Goal: Task Accomplishment & Management: Use online tool/utility

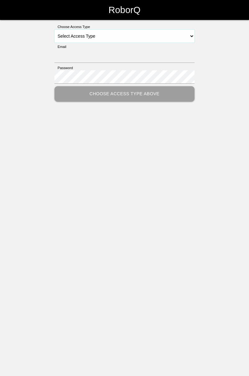
click at [190, 39] on select "Select Access Type Admin Customer Supervisor Worker" at bounding box center [124, 36] width 140 height 13
click at [192, 33] on select "Select Access Type Admin Customer Supervisor Worker" at bounding box center [124, 36] width 140 height 13
click at [191, 35] on select "Select Access Type Admin Customer Supervisor Worker" at bounding box center [124, 36] width 140 height 13
click at [186, 38] on select "Select Access Type Admin Customer Supervisor Worker" at bounding box center [124, 36] width 140 height 13
click at [104, 37] on select "Select Access Type Admin Customer Supervisor Worker" at bounding box center [124, 36] width 140 height 13
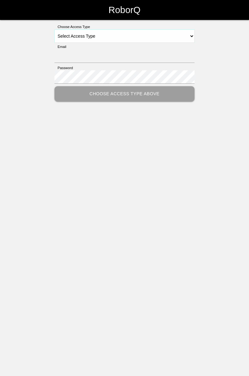
select select "Worker"
click at [54, 30] on select "Select Access Type Admin Customer Supervisor Worker" at bounding box center [124, 36] width 140 height 13
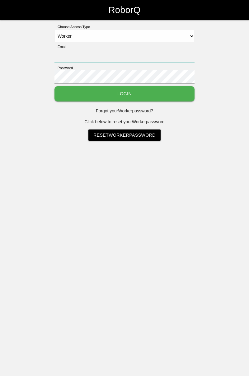
click at [85, 53] on input "Email" at bounding box center [124, 56] width 140 height 13
type input "[PERSON_NAME][EMAIL_ADDRESS][DOMAIN_NAME]"
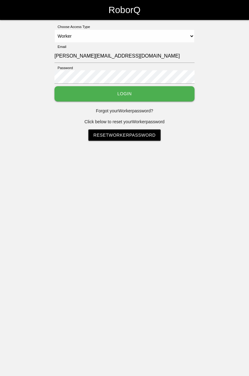
click at [54, 86] on button "Login" at bounding box center [124, 93] width 140 height 15
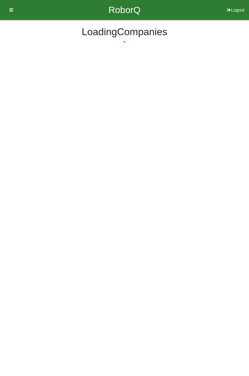
click at [141, 90] on html "RoborQ Logout Loading Dashboard Profile Add Companions Work Instructions Knowle…" at bounding box center [124, 45] width 249 height 90
click at [130, 89] on html "RoborQ Logout Loading Dashboard Profile Add Companions Work Instructions Knowle…" at bounding box center [124, 45] width 249 height 90
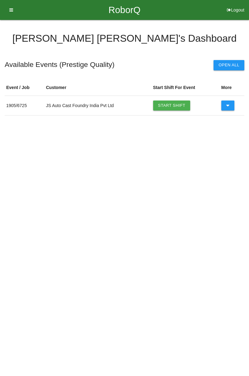
click at [121, 97] on td "JS Auto Cast Foundry India Pvt Ltd" at bounding box center [98, 106] width 107 height 20
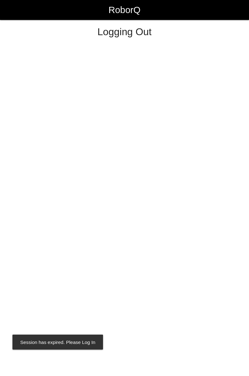
select select "Worker"
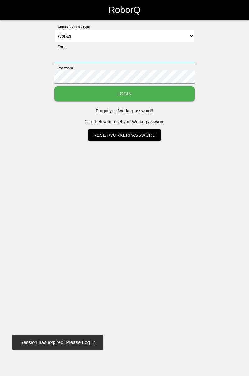
click at [121, 54] on input "Email" at bounding box center [124, 56] width 140 height 13
type input "[PERSON_NAME][EMAIL_ADDRESS][DOMAIN_NAME]"
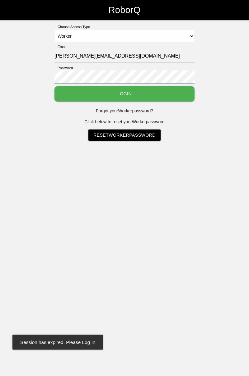
click at [54, 86] on button "Login" at bounding box center [124, 93] width 140 height 15
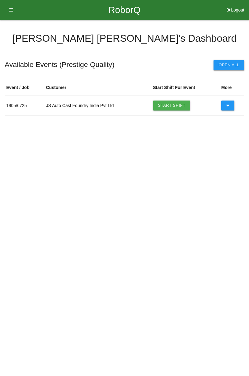
click at [181, 104] on link "Start Shift" at bounding box center [171, 106] width 37 height 10
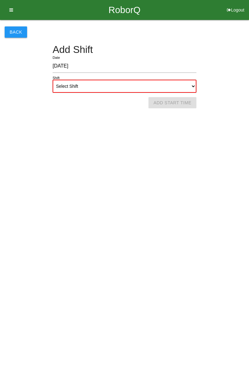
click at [192, 86] on select "Select Shift 1st Shift 2nd Shift 3rd Shift 4th Shift" at bounding box center [125, 86] width 144 height 13
select select "1"
click at [53, 80] on select "Select Shift 1st Shift 2nd Shift 3rd Shift 4th Shift" at bounding box center [125, 86] width 144 height 13
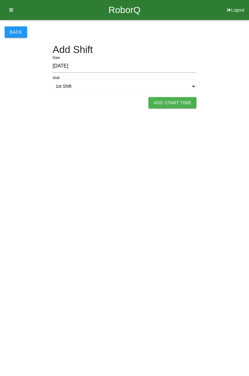
click at [177, 104] on button "Add Start Time" at bounding box center [173, 102] width 48 height 11
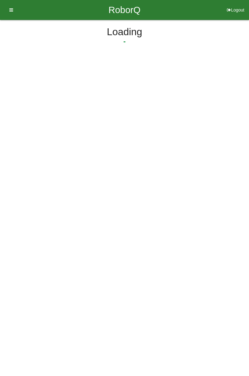
select select "7"
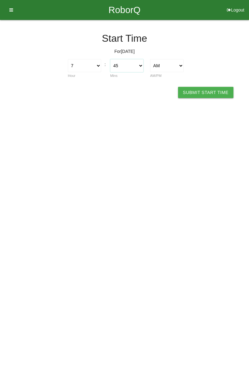
click at [142, 66] on select "00 01 02 03 04 05 06 07 08 09 10 11 12 13 14 15 16 17 18 19 20 21 22 23 24 25 2…" at bounding box center [126, 65] width 33 height 13
select select "0"
click at [110, 59] on select "00 01 02 03 04 05 06 07 08 09 10 11 12 13 14 15 16 17 18 19 20 21 22 23 24 25 2…" at bounding box center [126, 65] width 33 height 13
click at [210, 93] on button "Submit Start Time" at bounding box center [205, 92] width 55 height 11
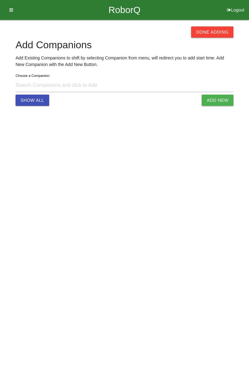
click at [216, 35] on button "Done Adding" at bounding box center [212, 31] width 42 height 11
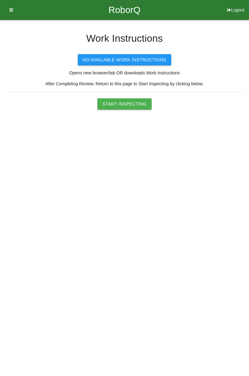
click at [137, 104] on button "Start Inspecting" at bounding box center [124, 103] width 54 height 11
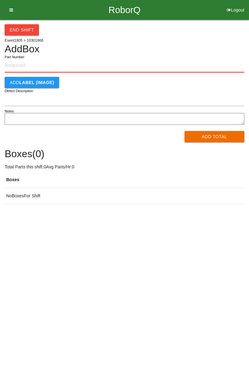
click at [21, 64] on input "Part Number" at bounding box center [125, 66] width 240 height 14
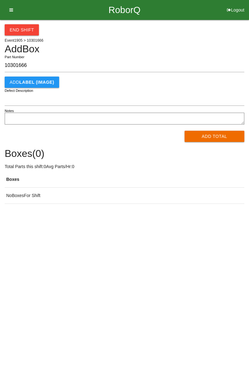
type input "10301666"
click at [213, 137] on button "Add Total" at bounding box center [215, 136] width 60 height 11
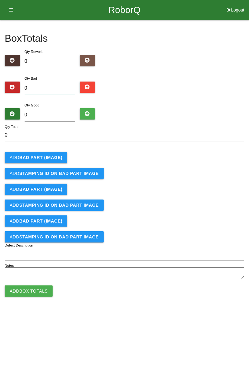
click at [52, 87] on input "0" at bounding box center [50, 88] width 51 height 13
type input "5"
click at [56, 155] on b "BAD PART (IMAGE)" at bounding box center [40, 157] width 43 height 5
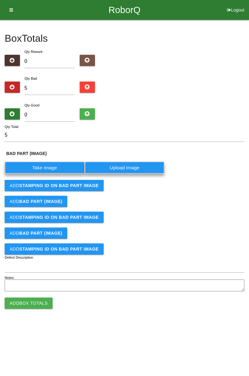
click at [50, 163] on label "Take Image" at bounding box center [45, 168] width 80 height 12
click at [0, 0] on \(IMAGE\) "Take Image" at bounding box center [0, 0] width 0 height 0
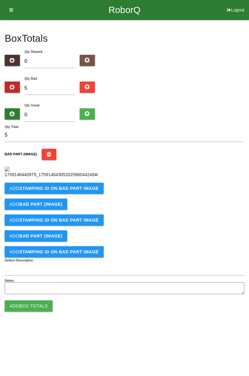
click at [80, 199] on div "Add BAD PART (IMAGE)" at bounding box center [125, 204] width 240 height 11
click at [79, 191] on b "STAMPING ID on BAD PART Image" at bounding box center [58, 188] width 79 height 5
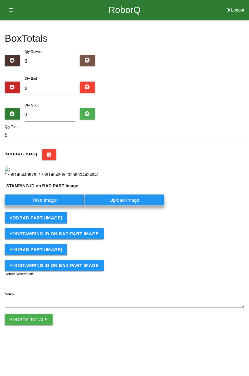
click at [60, 206] on label "Take Image" at bounding box center [45, 200] width 80 height 12
click at [0, 0] on PART "Take Image" at bounding box center [0, 0] width 0 height 0
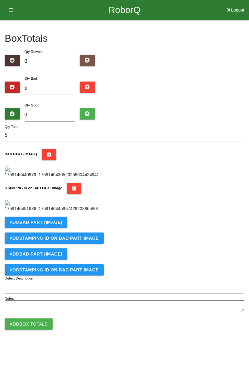
scroll to position [137, 0]
click at [60, 228] on button "Add BAD PART (IMAGE)" at bounding box center [36, 222] width 63 height 11
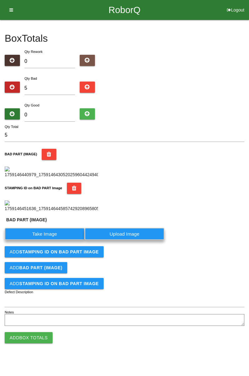
click at [53, 240] on label "Take Image" at bounding box center [45, 234] width 80 height 12
click at [0, 0] on \(IMAGE\) "Take Image" at bounding box center [0, 0] width 0 height 0
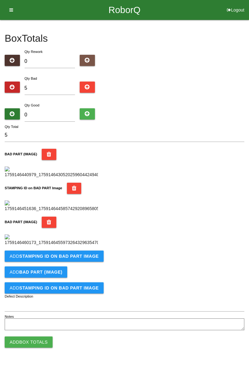
scroll to position [224, 0]
click at [82, 259] on b "STAMPING ID on BAD PART Image" at bounding box center [58, 256] width 79 height 5
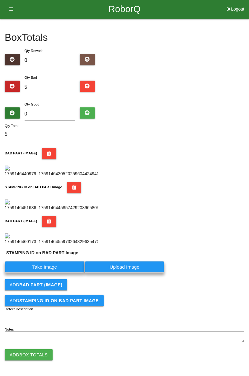
click at [55, 273] on label "Take Image" at bounding box center [45, 267] width 80 height 12
click at [0, 0] on PART "Take Image" at bounding box center [0, 0] width 0 height 0
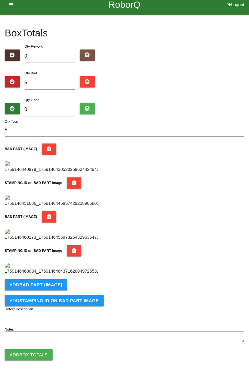
scroll to position [341, 0]
click at [64, 287] on button "Add BAD PART (IMAGE)" at bounding box center [36, 284] width 63 height 11
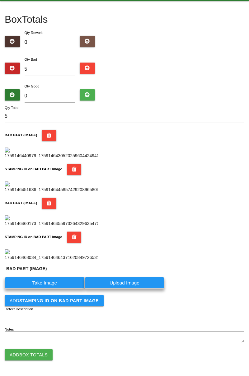
click at [50, 289] on label "Take Image" at bounding box center [45, 283] width 80 height 12
click at [0, 0] on \(IMAGE\) "Take Image" at bounding box center [0, 0] width 0 height 0
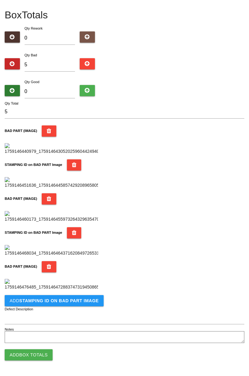
scroll to position [443, 0]
click at [82, 304] on button "Add STAMPING ID on BAD PART Image" at bounding box center [54, 300] width 99 height 11
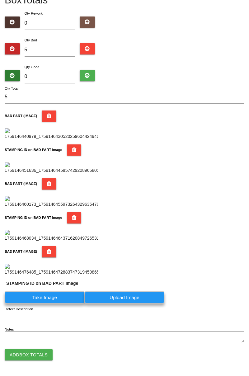
click at [53, 304] on label "Take Image" at bounding box center [45, 297] width 80 height 12
click at [0, 0] on PART "Take Image" at bounding box center [0, 0] width 0 height 0
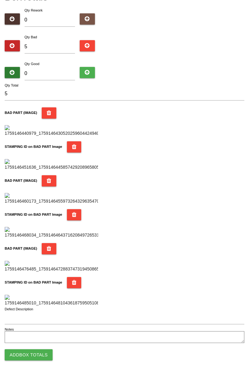
scroll to position [0, 0]
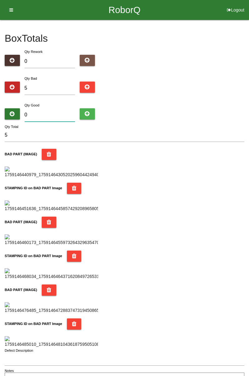
click at [60, 115] on input "0" at bounding box center [50, 114] width 51 height 13
type input "7"
type input "12"
type input "73"
type input "78"
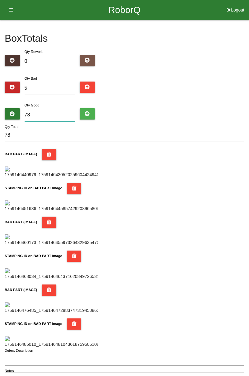
type input "7"
type input "12"
type input "79"
type input "84"
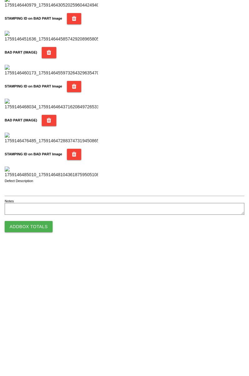
type input "79"
click at [44, 356] on button "Add Box Totals" at bounding box center [29, 354] width 48 height 11
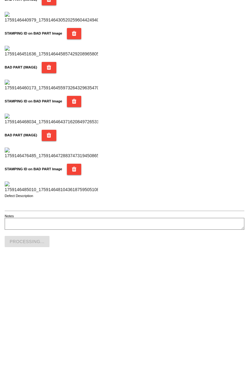
scroll to position [545, 0]
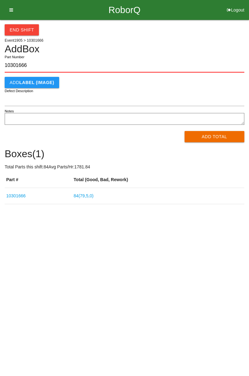
type input "10301666"
click at [216, 138] on button "Add Total" at bounding box center [215, 136] width 60 height 11
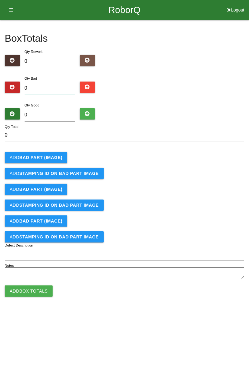
click at [60, 85] on input "0" at bounding box center [50, 88] width 51 height 13
type input "1"
type input "11"
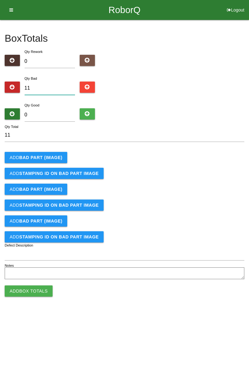
type input "11"
click at [60, 116] on input "0" at bounding box center [50, 114] width 51 height 13
type input "7"
type input "18"
type input "73"
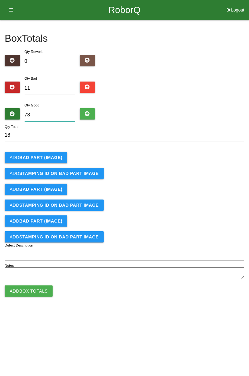
type input "84"
type input "73"
click at [47, 157] on b "BAD PART (IMAGE)" at bounding box center [40, 157] width 43 height 5
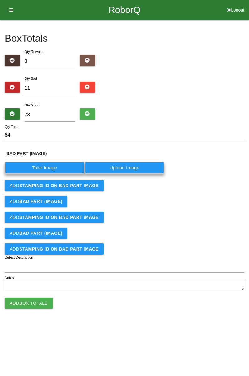
click at [56, 168] on label "Take Image" at bounding box center [45, 168] width 80 height 12
click at [0, 0] on \(IMAGE\) "Take Image" at bounding box center [0, 0] width 0 height 0
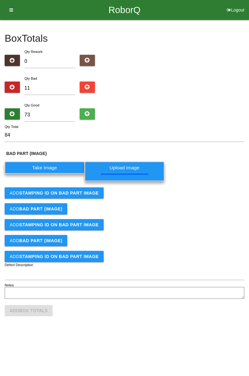
click at [90, 198] on button "Add STAMPING ID on BAD PART Image" at bounding box center [54, 192] width 99 height 11
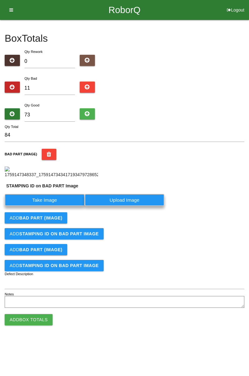
click at [69, 206] on label "Take Image" at bounding box center [45, 200] width 80 height 12
click at [0, 0] on PART "Take Image" at bounding box center [0, 0] width 0 height 0
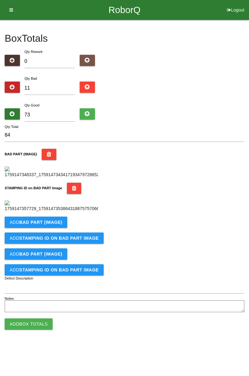
scroll to position [137, 0]
click at [60, 228] on button "Add BAD PART (IMAGE)" at bounding box center [36, 222] width 63 height 11
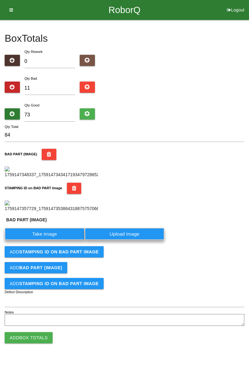
click at [55, 240] on label "Take Image" at bounding box center [45, 234] width 80 height 12
click at [0, 0] on \(IMAGE\) "Take Image" at bounding box center [0, 0] width 0 height 0
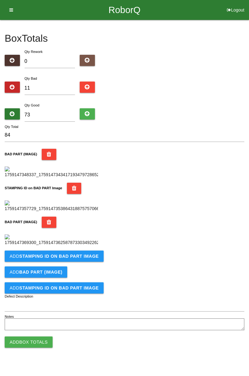
scroll to position [239, 0]
click at [95, 262] on button "Add STAMPING ID on BAD PART Image" at bounding box center [54, 256] width 99 height 11
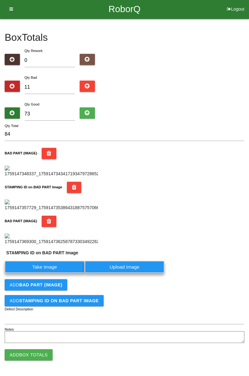
click at [67, 273] on label "Take Image" at bounding box center [45, 267] width 80 height 12
click at [0, 0] on PART "Take Image" at bounding box center [0, 0] width 0 height 0
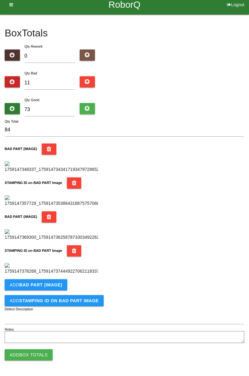
scroll to position [341, 0]
click at [63, 286] on button "Add BAD PART (IMAGE)" at bounding box center [36, 284] width 63 height 11
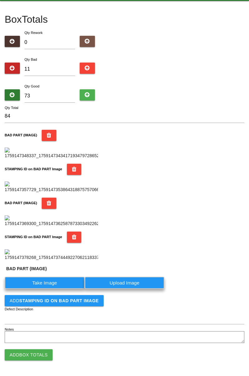
click at [55, 289] on label "Take Image" at bounding box center [45, 283] width 80 height 12
click at [0, 0] on \(IMAGE\) "Take Image" at bounding box center [0, 0] width 0 height 0
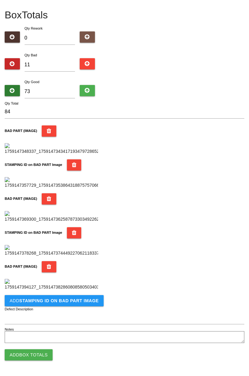
scroll to position [443, 0]
click at [86, 302] on b "STAMPING ID on BAD PART Image" at bounding box center [58, 300] width 79 height 5
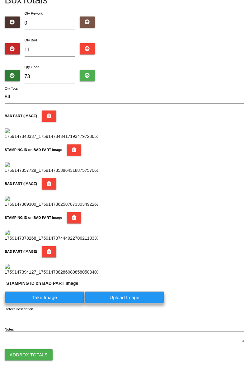
click at [53, 304] on label "Take Image" at bounding box center [45, 297] width 80 height 12
click at [0, 0] on PART "Take Image" at bounding box center [0, 0] width 0 height 0
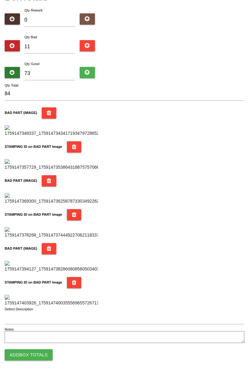
scroll to position [545, 0]
click at [42, 354] on button "Add Box Totals" at bounding box center [29, 354] width 48 height 11
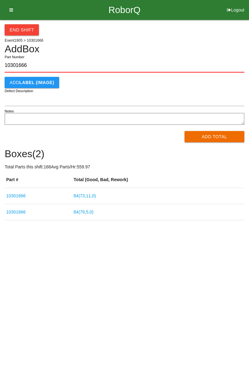
type input "10301666"
click at [214, 140] on button "Add Total" at bounding box center [215, 136] width 60 height 11
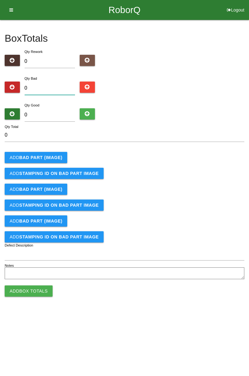
click at [50, 83] on input "0" at bounding box center [50, 88] width 51 height 13
type input "3"
click at [55, 156] on b "BAD PART (IMAGE)" at bounding box center [40, 157] width 43 height 5
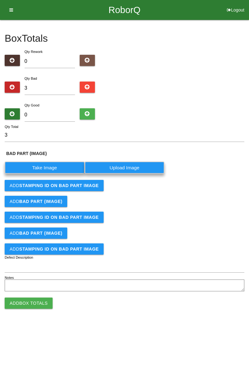
click at [44, 169] on label "Take Image" at bounding box center [45, 168] width 80 height 12
click at [0, 0] on \(IMAGE\) "Take Image" at bounding box center [0, 0] width 0 height 0
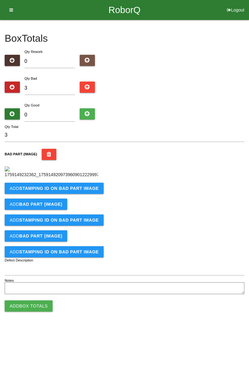
click at [82, 191] on b "STAMPING ID on BAD PART Image" at bounding box center [58, 188] width 79 height 5
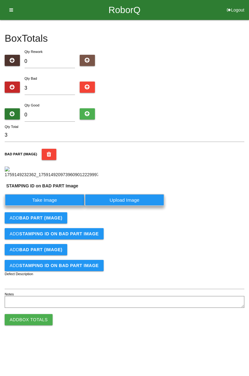
click at [55, 206] on label "Take Image" at bounding box center [45, 200] width 80 height 12
click at [0, 0] on PART "Take Image" at bounding box center [0, 0] width 0 height 0
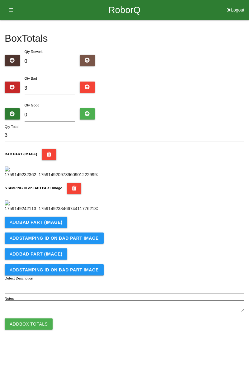
scroll to position [137, 0]
click at [56, 225] on b "BAD PART (IMAGE)" at bounding box center [40, 222] width 43 height 5
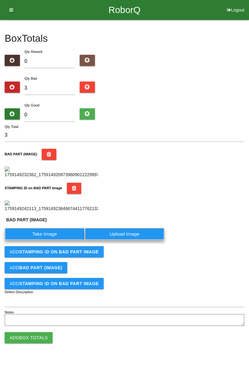
click at [49, 240] on label "Take Image" at bounding box center [45, 234] width 80 height 12
click at [0, 0] on \(IMAGE\) "Take Image" at bounding box center [0, 0] width 0 height 0
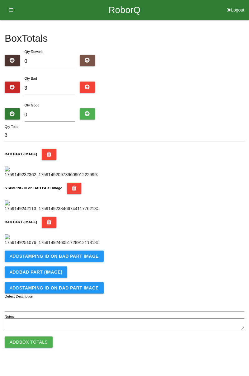
scroll to position [239, 0]
click at [88, 259] on b "STAMPING ID on BAD PART Image" at bounding box center [58, 256] width 79 height 5
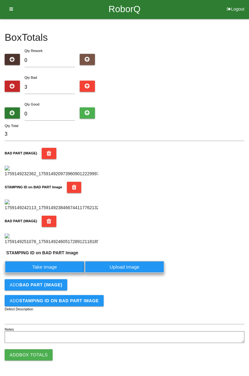
click at [66, 273] on label "Take Image" at bounding box center [45, 267] width 80 height 12
click at [0, 0] on PART "Take Image" at bounding box center [0, 0] width 0 height 0
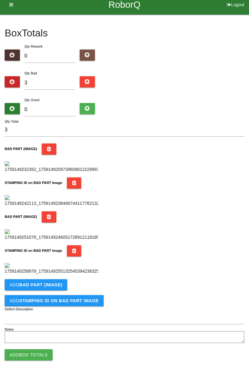
scroll to position [341, 0]
click at [61, 283] on button "Add BAD PART (IMAGE)" at bounding box center [36, 284] width 63 height 11
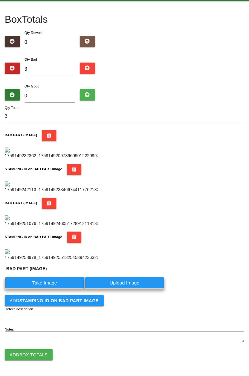
click at [52, 289] on label "Take Image" at bounding box center [45, 283] width 80 height 12
click at [0, 0] on \(IMAGE\) "Take Image" at bounding box center [0, 0] width 0 height 0
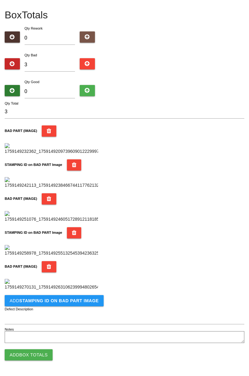
scroll to position [443, 0]
click at [75, 304] on button "Add STAMPING ID on BAD PART Image" at bounding box center [54, 300] width 99 height 11
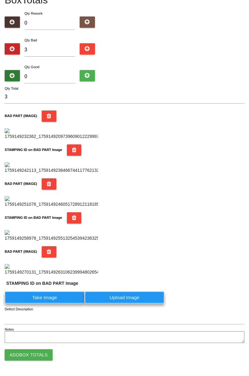
click at [60, 304] on label "Take Image" at bounding box center [45, 297] width 80 height 12
click at [0, 0] on PART "Take Image" at bounding box center [0, 0] width 0 height 0
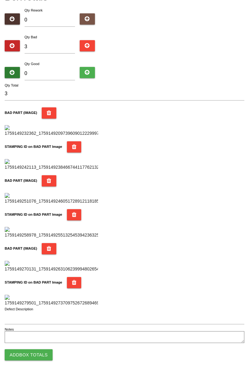
scroll to position [0, 0]
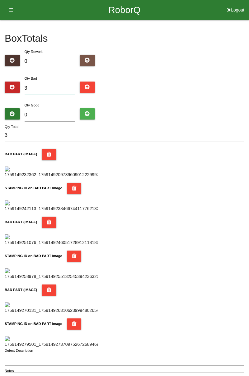
click at [39, 90] on input "3" at bounding box center [50, 88] width 51 height 13
click at [61, 116] on input "0" at bounding box center [50, 114] width 51 height 13
type input "8"
type input "11"
type input "81"
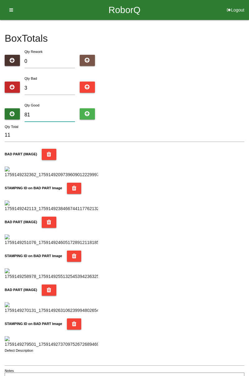
type input "84"
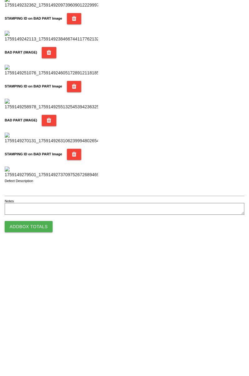
type input "81"
click at [40, 355] on button "Add Box Totals" at bounding box center [29, 354] width 48 height 11
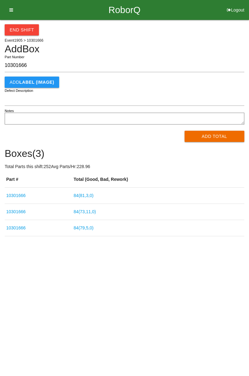
type input "10301666"
click at [216, 138] on button "Add Total" at bounding box center [215, 136] width 60 height 11
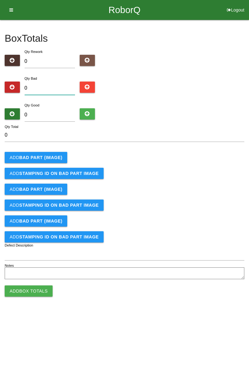
click at [65, 86] on input "0" at bounding box center [50, 88] width 51 height 13
type input "4"
click at [61, 155] on button "Add BAD PART (IMAGE)" at bounding box center [36, 157] width 63 height 11
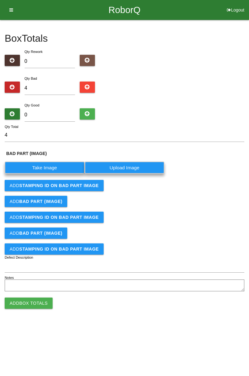
click at [48, 169] on label "Take Image" at bounding box center [45, 168] width 80 height 12
click at [0, 0] on \(IMAGE\) "Take Image" at bounding box center [0, 0] width 0 height 0
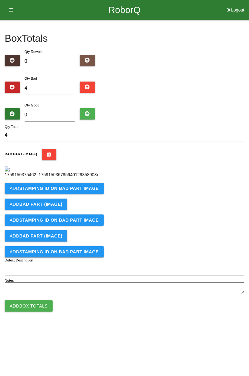
click at [85, 194] on button "Add STAMPING ID on BAD PART Image" at bounding box center [54, 188] width 99 height 11
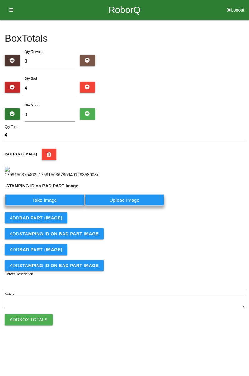
click at [57, 206] on label "Take Image" at bounding box center [45, 200] width 80 height 12
click at [0, 0] on PART "Take Image" at bounding box center [0, 0] width 0 height 0
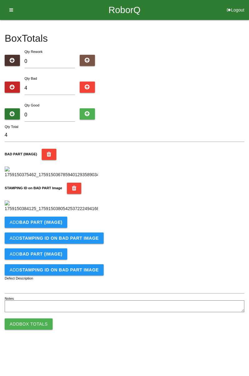
scroll to position [137, 0]
click at [58, 225] on b "BAD PART (IMAGE)" at bounding box center [40, 222] width 43 height 5
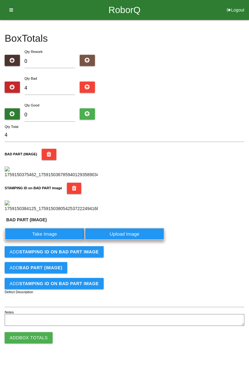
click at [52, 240] on label "Take Image" at bounding box center [45, 234] width 80 height 12
click at [0, 0] on \(IMAGE\) "Take Image" at bounding box center [0, 0] width 0 height 0
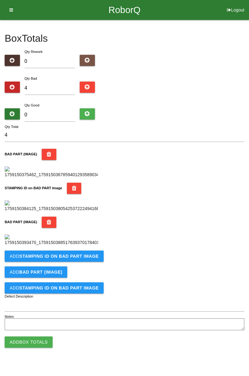
scroll to position [239, 0]
click at [87, 259] on b "STAMPING ID on BAD PART Image" at bounding box center [58, 256] width 79 height 5
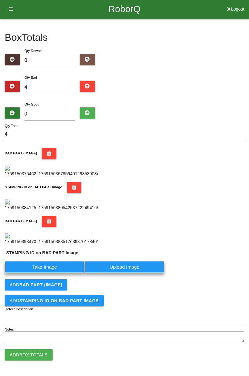
click at [66, 273] on label "Take Image" at bounding box center [45, 267] width 80 height 12
click at [0, 0] on PART "Take Image" at bounding box center [0, 0] width 0 height 0
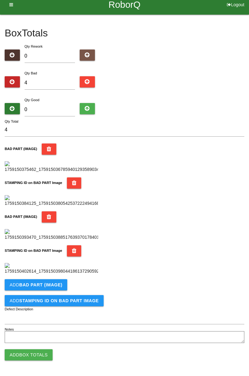
scroll to position [341, 0]
click at [64, 287] on button "Add BAD PART (IMAGE)" at bounding box center [36, 284] width 63 height 11
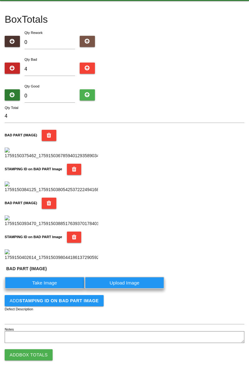
click at [45, 289] on label "Take Image" at bounding box center [45, 283] width 80 height 12
click at [0, 0] on \(IMAGE\) "Take Image" at bounding box center [0, 0] width 0 height 0
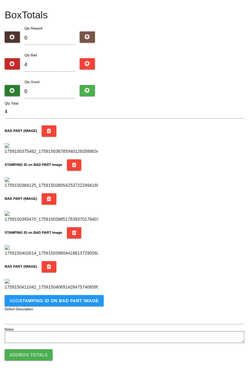
scroll to position [443, 0]
click at [58, 305] on button "Add STAMPING ID on BAD PART Image" at bounding box center [54, 300] width 99 height 11
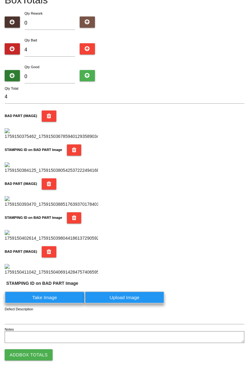
click at [56, 304] on label "Take Image" at bounding box center [45, 297] width 80 height 12
click at [0, 0] on PART "Take Image" at bounding box center [0, 0] width 0 height 0
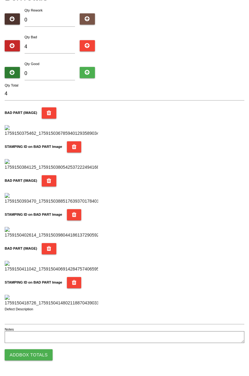
scroll to position [0, 0]
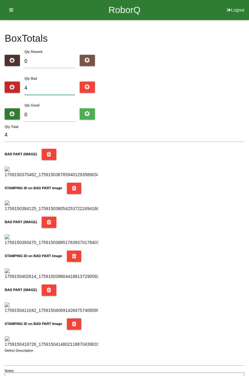
click at [58, 85] on input "4" at bounding box center [50, 88] width 51 height 13
click at [249, 78] on div "Box Totals Translate Weight Weight unit: Rework Weight Bad Weight Good Weight 0…" at bounding box center [124, 203] width 249 height 366
click at [58, 83] on input "4" at bounding box center [50, 88] width 51 height 13
type input "0"
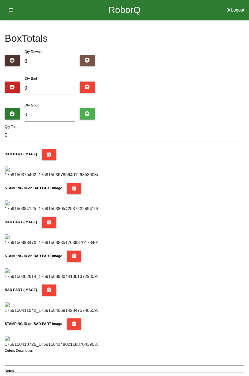
type input "1"
type input "10"
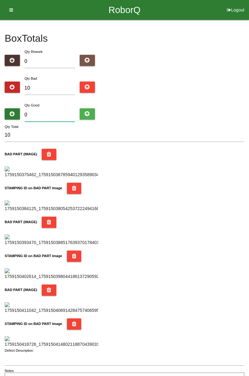
click at [59, 113] on input "0" at bounding box center [50, 114] width 51 height 13
type input "7"
type input "17"
type input "74"
type input "84"
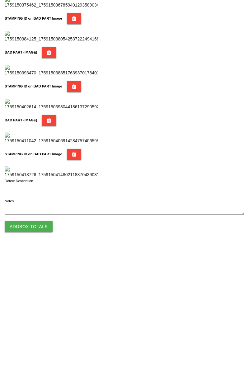
type input "74"
click at [41, 354] on button "Add Box Totals" at bounding box center [29, 354] width 48 height 11
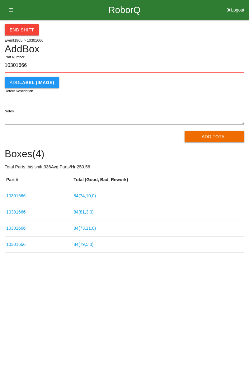
type input "10301666"
click at [218, 139] on button "Add Total" at bounding box center [215, 136] width 60 height 11
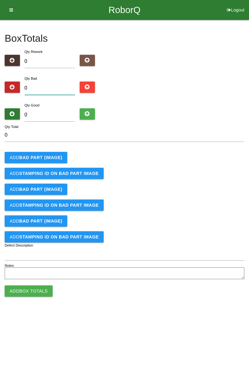
click at [53, 86] on input "0" at bounding box center [50, 88] width 51 height 13
type input "6"
click at [66, 113] on input "0" at bounding box center [50, 114] width 51 height 13
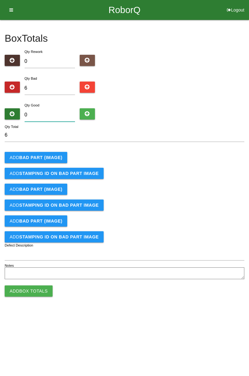
type input "7"
type input "13"
type input "78"
type input "84"
type input "78"
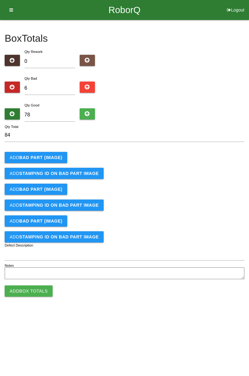
click at [60, 155] on button "Add BAD PART (IMAGE)" at bounding box center [36, 157] width 63 height 11
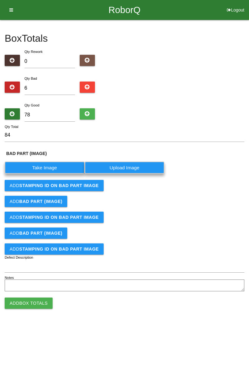
click at [52, 166] on label "Take Image" at bounding box center [45, 168] width 80 height 12
click at [0, 0] on \(IMAGE\) "Take Image" at bounding box center [0, 0] width 0 height 0
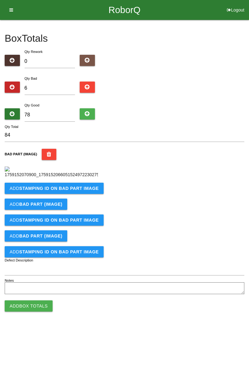
click at [86, 194] on button "Add STAMPING ID on BAD PART Image" at bounding box center [54, 188] width 99 height 11
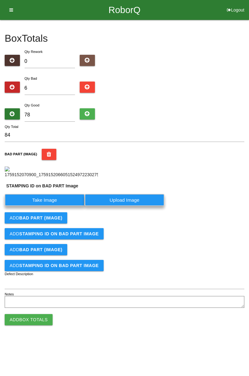
click at [68, 206] on label "Take Image" at bounding box center [45, 200] width 80 height 12
click at [0, 0] on PART "Take Image" at bounding box center [0, 0] width 0 height 0
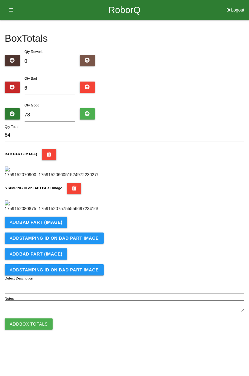
scroll to position [137, 0]
click at [59, 225] on b "BAD PART (IMAGE)" at bounding box center [40, 222] width 43 height 5
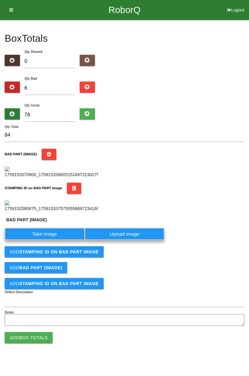
click at [53, 240] on label "Take Image" at bounding box center [45, 234] width 80 height 12
click at [0, 0] on \(IMAGE\) "Take Image" at bounding box center [0, 0] width 0 height 0
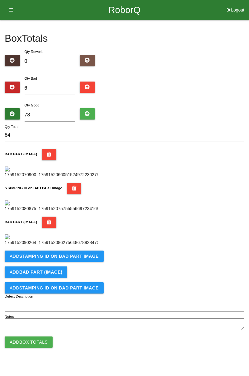
scroll to position [239, 0]
click at [66, 259] on b "STAMPING ID on BAD PART Image" at bounding box center [58, 256] width 79 height 5
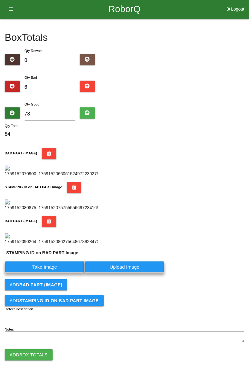
click at [54, 273] on label "Take Image" at bounding box center [45, 267] width 80 height 12
click at [0, 0] on PART "Take Image" at bounding box center [0, 0] width 0 height 0
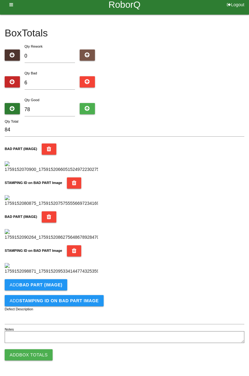
scroll to position [341, 0]
click at [55, 290] on button "Add BAD PART (IMAGE)" at bounding box center [36, 284] width 63 height 11
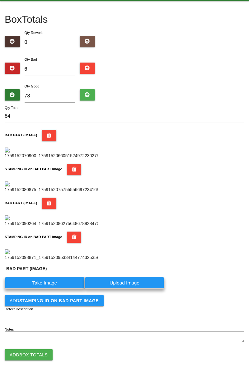
click at [56, 289] on label "Take Image" at bounding box center [45, 283] width 80 height 12
click at [0, 0] on \(IMAGE\) "Take Image" at bounding box center [0, 0] width 0 height 0
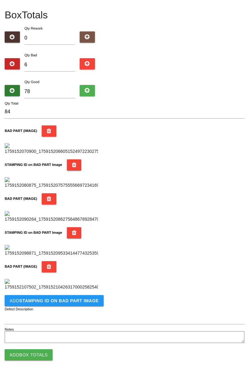
scroll to position [443, 0]
click at [73, 306] on button "Add STAMPING ID on BAD PART Image" at bounding box center [54, 300] width 99 height 11
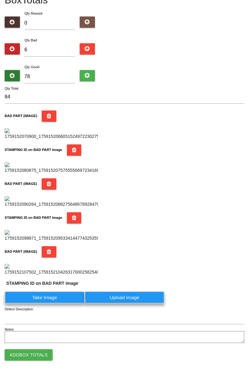
click at [56, 304] on label "Take Image" at bounding box center [45, 297] width 80 height 12
click at [0, 0] on PART "Take Image" at bounding box center [0, 0] width 0 height 0
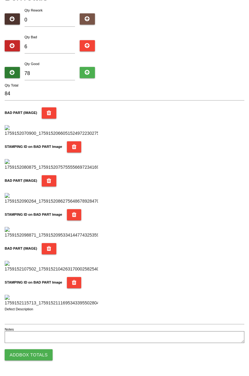
scroll to position [545, 0]
click at [40, 358] on button "Add Box Totals" at bounding box center [29, 354] width 48 height 11
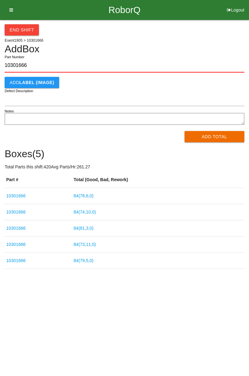
type input "10301666"
click at [217, 137] on button "Add Total" at bounding box center [215, 136] width 60 height 11
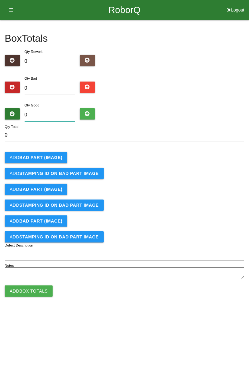
click at [56, 117] on input "0" at bounding box center [50, 114] width 51 height 13
click at [48, 86] on input "0" at bounding box center [50, 88] width 51 height 13
click at [58, 86] on input "0" at bounding box center [50, 88] width 51 height 13
type input "8"
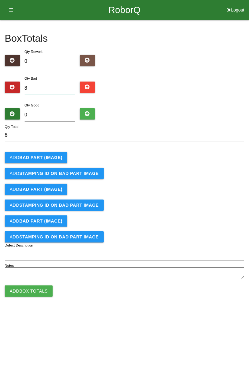
type input "8"
click at [54, 159] on b "BAD PART (IMAGE)" at bounding box center [40, 157] width 43 height 5
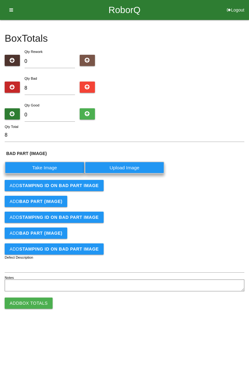
click at [52, 168] on label "Take Image" at bounding box center [45, 168] width 80 height 12
click at [0, 0] on \(IMAGE\) "Take Image" at bounding box center [0, 0] width 0 height 0
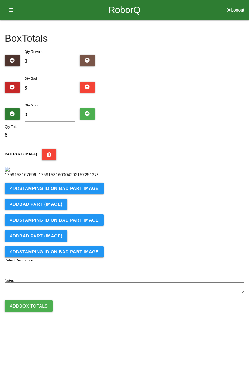
click at [79, 191] on b "STAMPING ID on BAD PART Image" at bounding box center [58, 188] width 79 height 5
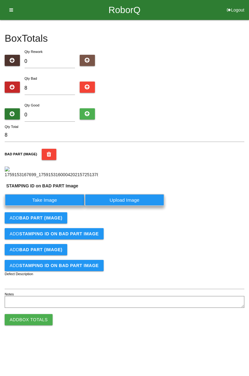
click at [57, 206] on label "Take Image" at bounding box center [45, 200] width 80 height 12
click at [0, 0] on PART "Take Image" at bounding box center [0, 0] width 0 height 0
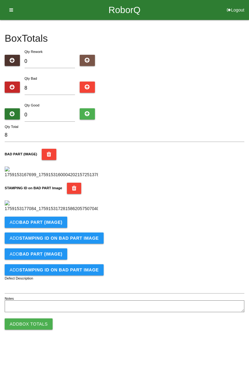
scroll to position [137, 0]
click at [53, 225] on b "BAD PART (IMAGE)" at bounding box center [40, 222] width 43 height 5
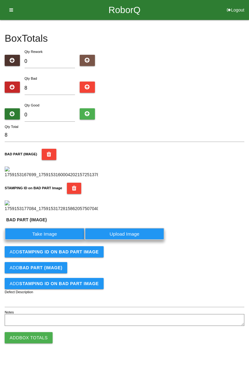
click at [48, 240] on label "Take Image" at bounding box center [45, 234] width 80 height 12
click at [0, 0] on \(IMAGE\) "Take Image" at bounding box center [0, 0] width 0 height 0
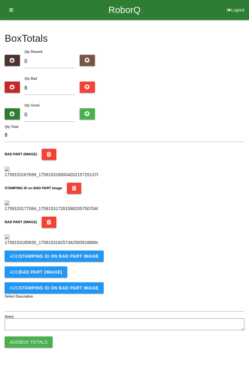
scroll to position [239, 0]
click at [78, 262] on button "Add STAMPING ID on BAD PART Image" at bounding box center [54, 256] width 99 height 11
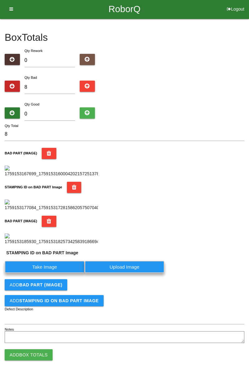
click at [66, 273] on label "Take Image" at bounding box center [45, 267] width 80 height 12
click at [0, 0] on PART "Take Image" at bounding box center [0, 0] width 0 height 0
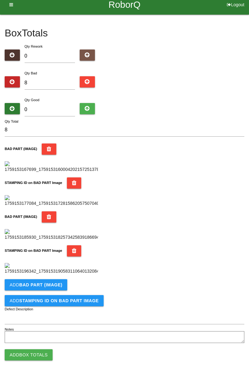
scroll to position [341, 0]
click at [55, 286] on b "BAD PART (IMAGE)" at bounding box center [40, 284] width 43 height 5
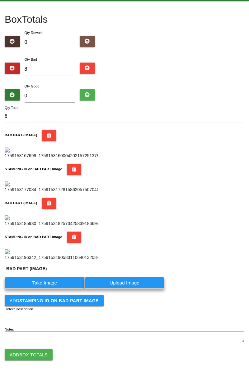
click at [45, 289] on label "Take Image" at bounding box center [45, 283] width 80 height 12
click at [0, 0] on \(IMAGE\) "Take Image" at bounding box center [0, 0] width 0 height 0
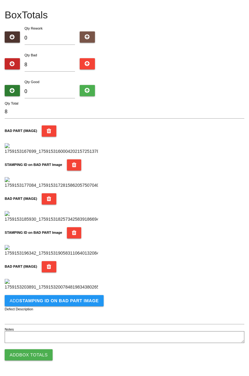
scroll to position [443, 0]
click at [70, 305] on button "Add STAMPING ID on BAD PART Image" at bounding box center [54, 300] width 99 height 11
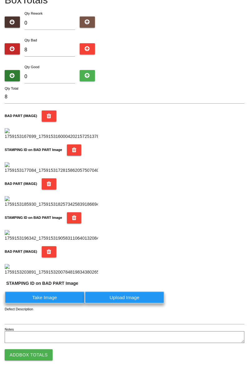
click at [56, 304] on label "Take Image" at bounding box center [45, 297] width 80 height 12
click at [0, 0] on PART "Take Image" at bounding box center [0, 0] width 0 height 0
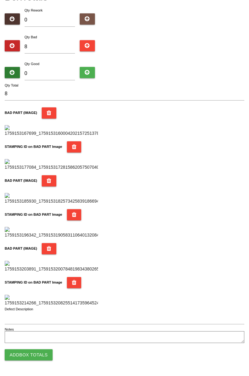
scroll to position [0, 0]
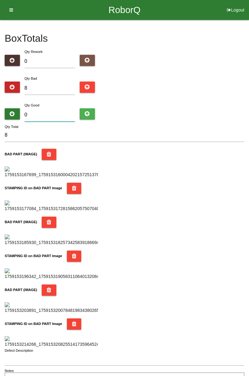
click at [54, 112] on input "0" at bounding box center [50, 114] width 51 height 13
type input "7"
type input "15"
type input "74"
type input "82"
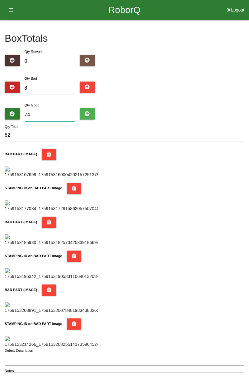
type input "7"
type input "15"
type input "76"
type input "84"
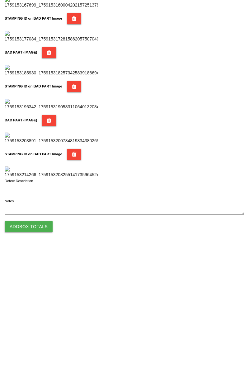
type input "76"
click at [39, 360] on button "Add Box Totals" at bounding box center [29, 354] width 48 height 11
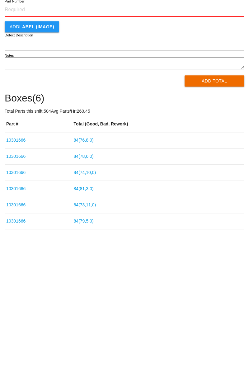
click at [93, 196] on link "84 ( 76 , 8 , 0 )" at bounding box center [84, 195] width 20 height 5
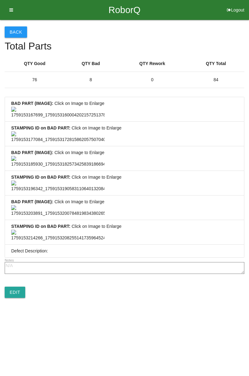
scroll to position [463, 0]
click at [19, 298] on link "Edit" at bounding box center [15, 292] width 21 height 11
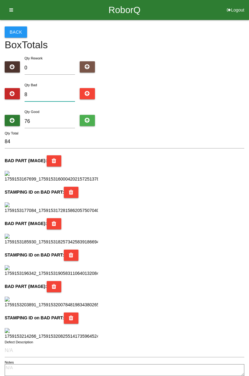
click at [45, 93] on input "8" at bounding box center [50, 94] width 51 height 13
click at [49, 121] on input "76" at bounding box center [50, 121] width 51 height 13
type input "7"
type input "15"
type input "0"
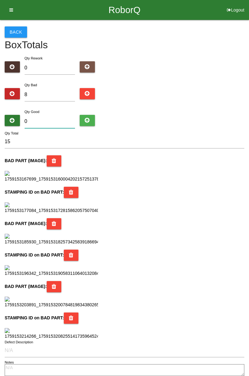
type input "8"
type input "16"
type input "84"
type input "92"
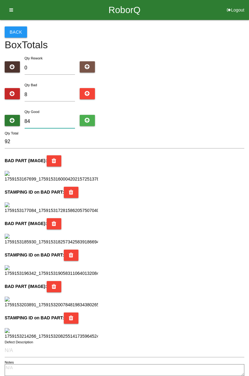
type input "8"
type input "16"
type input "0"
type input "8"
type input "7"
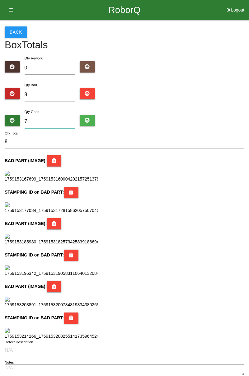
type input "15"
type input "76"
type input "84"
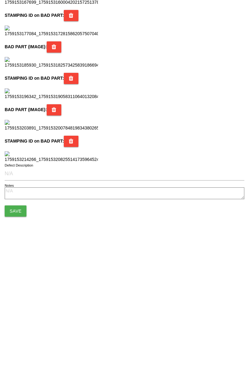
scroll to position [553, 0]
type input "76"
click at [24, 340] on button "Save" at bounding box center [16, 339] width 22 height 11
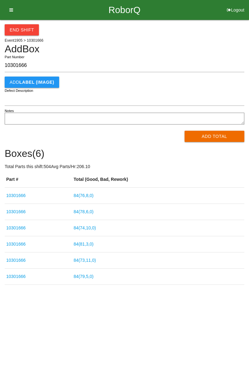
type input "10301666"
click at [213, 136] on button "Add Total" at bounding box center [215, 136] width 60 height 11
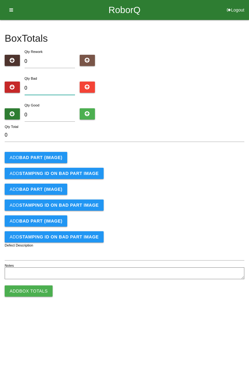
click at [61, 86] on input "0" at bounding box center [50, 88] width 51 height 13
type input "3"
click at [50, 159] on b "BAD PART (IMAGE)" at bounding box center [40, 157] width 43 height 5
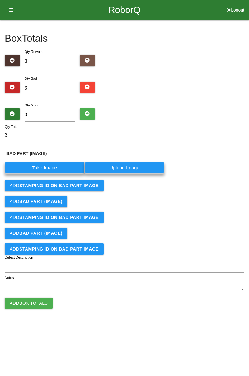
click at [65, 168] on label "Take Image" at bounding box center [45, 168] width 80 height 12
click at [0, 0] on \(IMAGE\) "Take Image" at bounding box center [0, 0] width 0 height 0
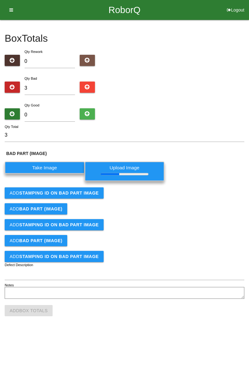
click at [92, 191] on b "STAMPING ID on BAD PART Image" at bounding box center [58, 193] width 79 height 5
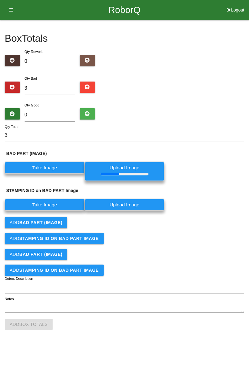
click at [63, 204] on label "Take Image" at bounding box center [45, 205] width 80 height 12
click at [0, 0] on PART "Take Image" at bounding box center [0, 0] width 0 height 0
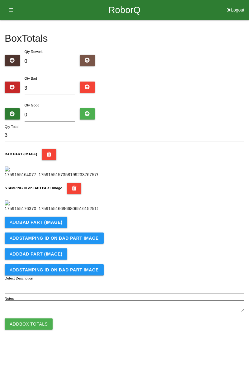
scroll to position [56, 0]
click at [53, 228] on button "Add BAD PART (IMAGE)" at bounding box center [36, 222] width 63 height 11
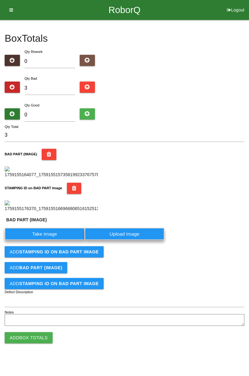
click at [40, 240] on label "Take Image" at bounding box center [45, 234] width 80 height 12
click at [0, 0] on \(IMAGE\) "Take Image" at bounding box center [0, 0] width 0 height 0
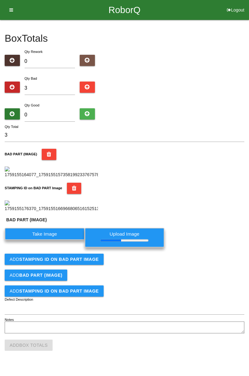
scroll to position [158, 0]
click at [87, 265] on button "Add STAMPING ID on BAD PART Image" at bounding box center [54, 259] width 99 height 11
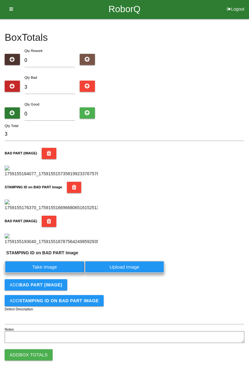
scroll to position [253, 0]
click at [60, 263] on label "Take Image" at bounding box center [45, 267] width 80 height 12
click at [0, 0] on PART "Take Image" at bounding box center [0, 0] width 0 height 0
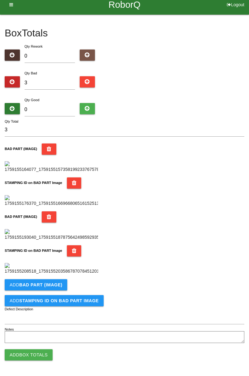
scroll to position [341, 0]
click at [53, 286] on b "BAD PART (IMAGE)" at bounding box center [40, 284] width 43 height 5
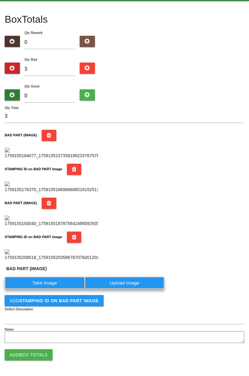
scroll to position [355, 0]
click at [46, 283] on label "Take Image" at bounding box center [45, 283] width 80 height 12
click at [0, 0] on \(IMAGE\) "Take Image" at bounding box center [0, 0] width 0 height 0
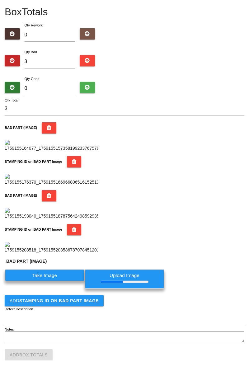
click at [80, 303] on b "STAMPING ID on BAD PART Image" at bounding box center [58, 300] width 79 height 5
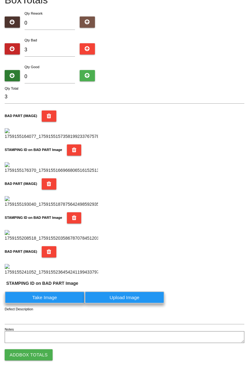
scroll to position [458, 0]
click at [57, 296] on label "Take Image" at bounding box center [45, 297] width 80 height 12
click at [0, 0] on PART "Take Image" at bounding box center [0, 0] width 0 height 0
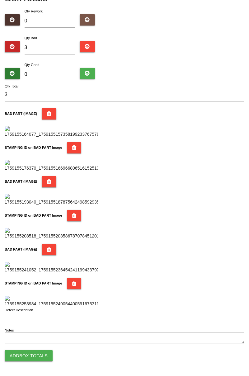
scroll to position [0, 0]
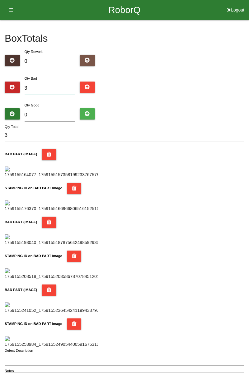
click at [53, 86] on input "3" at bounding box center [50, 88] width 51 height 13
type input "0"
type input "1"
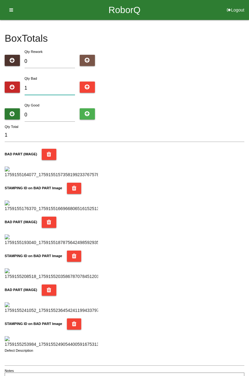
type input "11"
click at [61, 112] on input "0" at bounding box center [50, 114] width 51 height 13
type input "7"
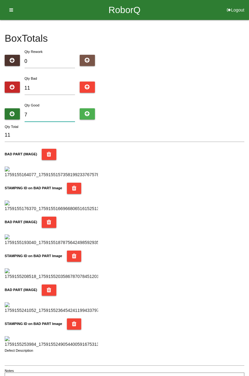
type input "18"
type input "73"
type input "84"
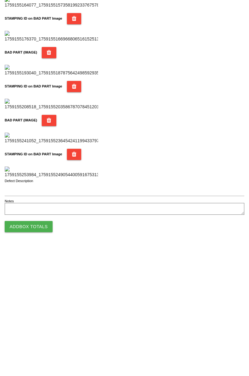
type input "73"
click at [37, 356] on button "Add Box Totals" at bounding box center [29, 354] width 48 height 11
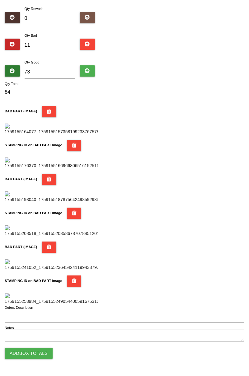
scroll to position [545, 0]
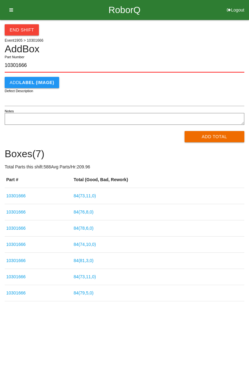
type input "10301666"
click at [216, 140] on button "Add Total" at bounding box center [215, 136] width 60 height 11
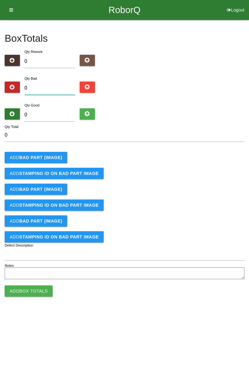
click at [56, 82] on input "0" at bounding box center [50, 88] width 51 height 13
click at [50, 85] on input "0" at bounding box center [50, 88] width 51 height 13
type input "6"
click at [54, 160] on button "Add BAD PART (IMAGE)" at bounding box center [36, 157] width 63 height 11
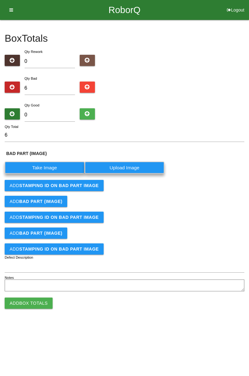
click at [53, 168] on label "Take Image" at bounding box center [45, 168] width 80 height 12
click at [0, 0] on \(IMAGE\) "Take Image" at bounding box center [0, 0] width 0 height 0
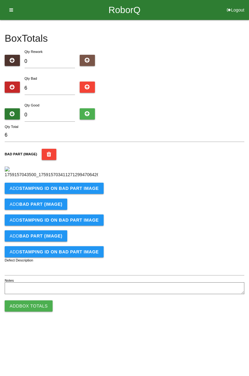
click at [70, 191] on b "STAMPING ID on BAD PART Image" at bounding box center [58, 188] width 79 height 5
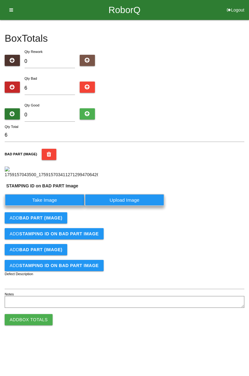
click at [49, 206] on label "Take Image" at bounding box center [45, 200] width 80 height 12
click at [0, 0] on PART "Take Image" at bounding box center [0, 0] width 0 height 0
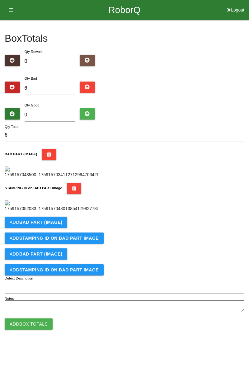
scroll to position [137, 0]
click at [55, 225] on b "BAD PART (IMAGE)" at bounding box center [40, 222] width 43 height 5
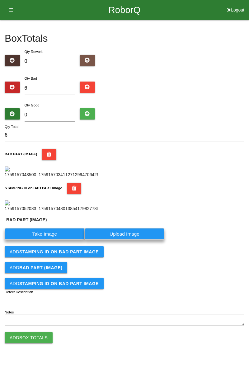
click at [55, 240] on label "Take Image" at bounding box center [45, 234] width 80 height 12
click at [0, 0] on \(IMAGE\) "Take Image" at bounding box center [0, 0] width 0 height 0
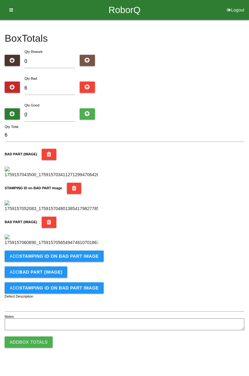
scroll to position [239, 0]
click at [92, 262] on button "Add STAMPING ID on BAD PART Image" at bounding box center [54, 256] width 99 height 11
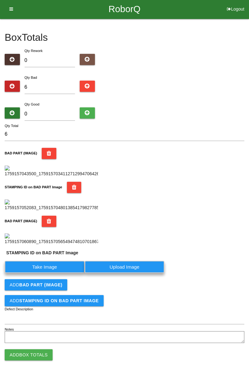
click at [61, 273] on label "Take Image" at bounding box center [45, 267] width 80 height 12
click at [0, 0] on PART "Take Image" at bounding box center [0, 0] width 0 height 0
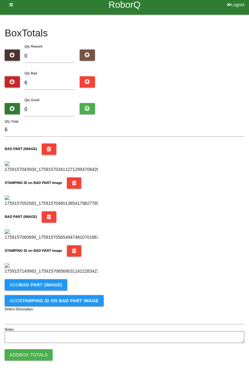
scroll to position [341, 0]
click at [60, 286] on button "Add BAD PART (IMAGE)" at bounding box center [36, 284] width 63 height 11
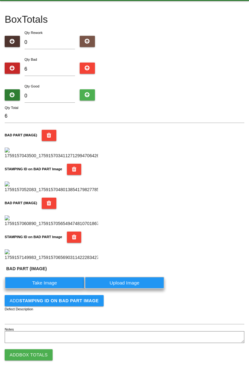
click at [55, 289] on label "Take Image" at bounding box center [45, 283] width 80 height 12
click at [0, 0] on \(IMAGE\) "Take Image" at bounding box center [0, 0] width 0 height 0
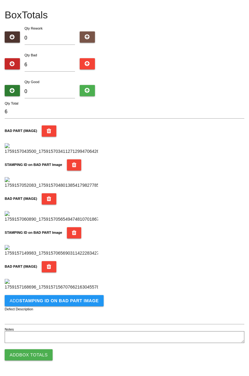
scroll to position [443, 0]
click at [82, 305] on button "Add STAMPING ID on BAD PART Image" at bounding box center [54, 300] width 99 height 11
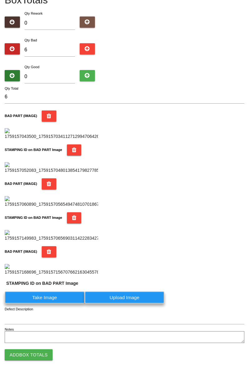
click at [64, 304] on label "Take Image" at bounding box center [45, 297] width 80 height 12
click at [0, 0] on PART "Take Image" at bounding box center [0, 0] width 0 height 0
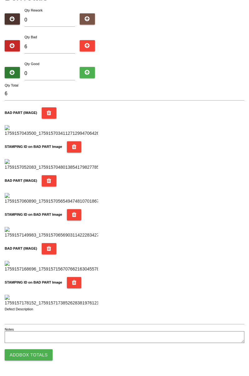
scroll to position [0, 0]
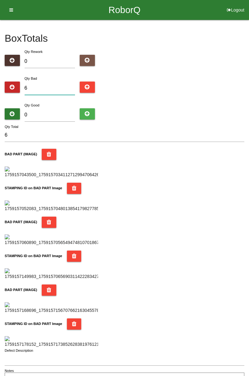
click at [64, 87] on input "6" at bounding box center [50, 88] width 51 height 13
type input "0"
type input "1"
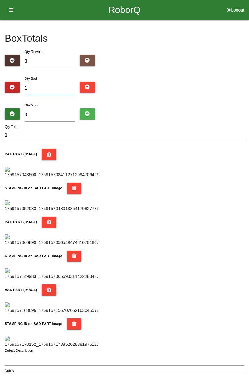
type input "14"
type input "1"
type input "12"
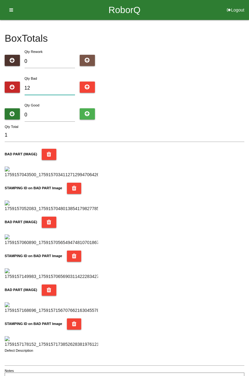
type input "12"
click at [56, 113] on input "0" at bounding box center [50, 114] width 51 height 13
type input "7"
type input "19"
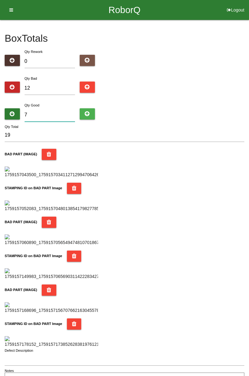
type input "72"
type input "84"
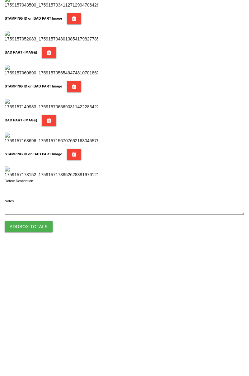
type input "72"
click at [37, 356] on button "Add Box Totals" at bounding box center [29, 354] width 48 height 11
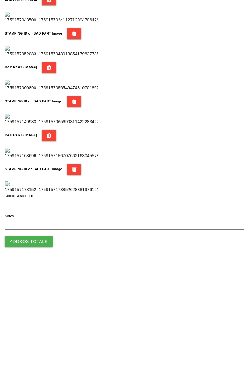
scroll to position [545, 0]
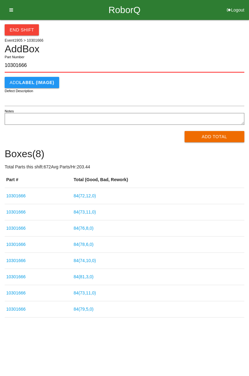
type input "10301666"
click at [211, 142] on button "Add Total" at bounding box center [215, 136] width 60 height 11
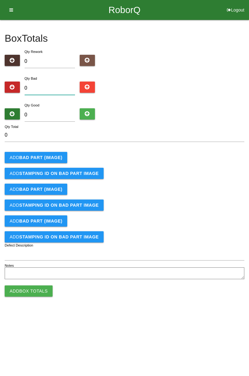
click at [63, 87] on input "0" at bounding box center [50, 88] width 51 height 13
type input "2"
click at [48, 153] on button "Add BAD PART (IMAGE)" at bounding box center [36, 157] width 63 height 11
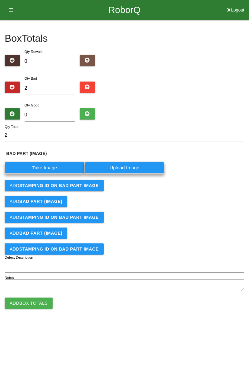
click at [57, 168] on label "Take Image" at bounding box center [45, 168] width 80 height 12
click at [0, 0] on \(IMAGE\) "Take Image" at bounding box center [0, 0] width 0 height 0
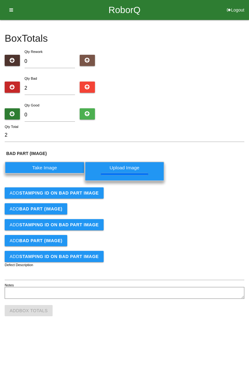
click at [90, 197] on button "Add STAMPING ID on BAD PART Image" at bounding box center [54, 192] width 99 height 11
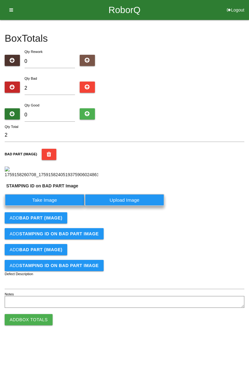
click at [58, 205] on form "2 Qty Total BAD PART (IMAGE) STAMPING ID on BAD PART Image Take Image Upload Im…" at bounding box center [125, 219] width 240 height 181
click at [64, 206] on label "Take Image" at bounding box center [45, 200] width 80 height 12
click at [0, 0] on PART "Take Image" at bounding box center [0, 0] width 0 height 0
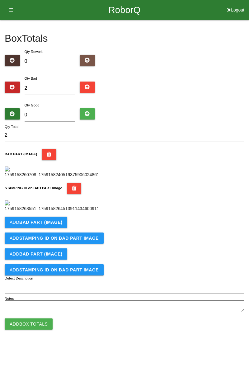
scroll to position [137, 0]
click at [50, 225] on b "BAD PART (IMAGE)" at bounding box center [40, 222] width 43 height 5
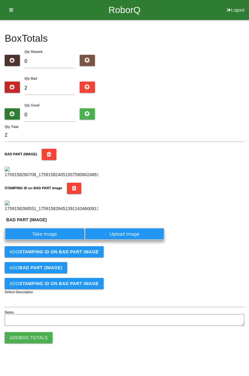
click at [54, 240] on label "Take Image" at bounding box center [45, 234] width 80 height 12
click at [0, 0] on \(IMAGE\) "Take Image" at bounding box center [0, 0] width 0 height 0
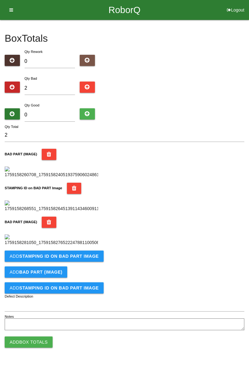
scroll to position [239, 0]
click at [79, 259] on b "STAMPING ID on BAD PART Image" at bounding box center [58, 256] width 79 height 5
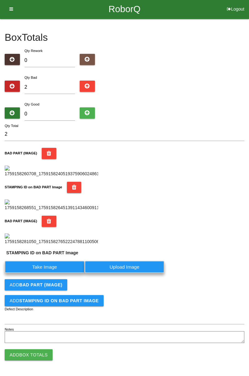
click at [57, 273] on label "Take Image" at bounding box center [45, 267] width 80 height 12
click at [0, 0] on PART "Take Image" at bounding box center [0, 0] width 0 height 0
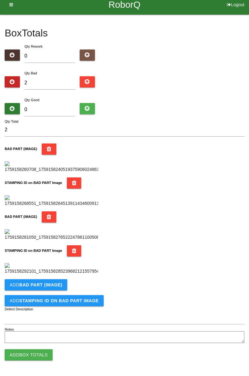
scroll to position [0, 0]
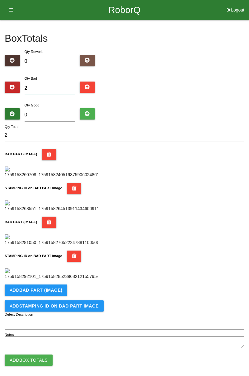
click at [58, 85] on input "2" at bounding box center [50, 88] width 51 height 13
click at [249, 95] on div "Box Totals Translate Weight Weight unit: Rework Weight Bad Weight Good Weight 0…" at bounding box center [124, 185] width 249 height 330
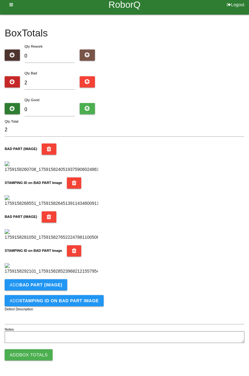
scroll to position [341, 0]
click at [54, 284] on b "BAD PART (IMAGE)" at bounding box center [40, 284] width 43 height 5
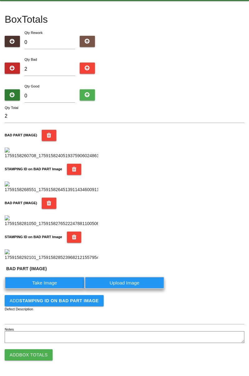
click at [51, 289] on label "Take Image" at bounding box center [45, 283] width 80 height 12
click at [0, 0] on \(IMAGE\) "Take Image" at bounding box center [0, 0] width 0 height 0
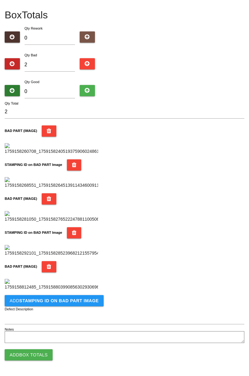
scroll to position [443, 0]
click at [42, 354] on button "Add Box Totals" at bounding box center [29, 354] width 48 height 11
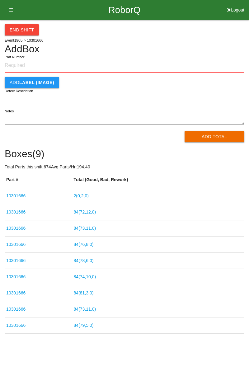
click at [86, 196] on link "2 ( 0 , 2 , 0 )" at bounding box center [81, 195] width 15 height 5
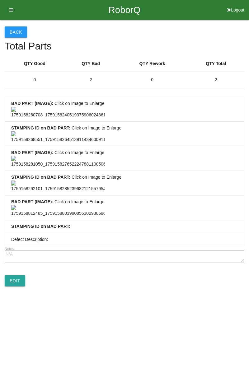
scroll to position [367, 0]
click at [18, 286] on link "Edit" at bounding box center [15, 280] width 21 height 11
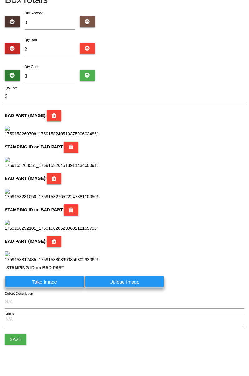
scroll to position [465, 0]
click at [52, 283] on label "Take Image" at bounding box center [45, 282] width 80 height 12
click at [0, 0] on PART "Take Image" at bounding box center [0, 0] width 0 height 0
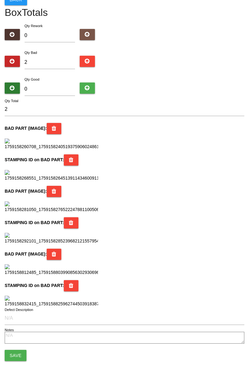
scroll to position [0, 0]
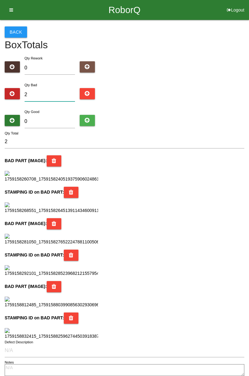
click at [53, 95] on input "2" at bounding box center [50, 94] width 51 height 13
type input "0"
type input "3"
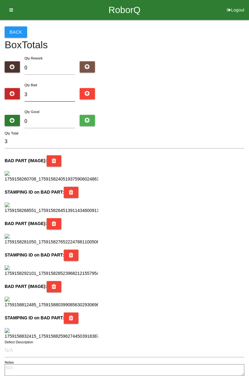
type input "0"
type input "5"
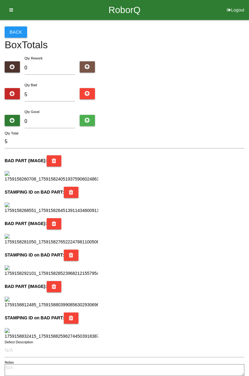
click at [57, 111] on div "Qty Good 0" at bounding box center [50, 119] width 60 height 22
click at [61, 115] on input "0" at bounding box center [50, 121] width 51 height 13
type input "7"
type input "12"
type input "79"
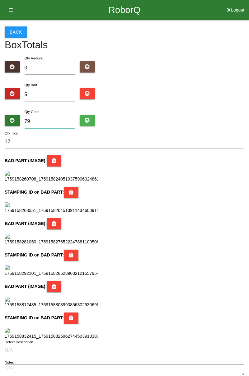
type input "84"
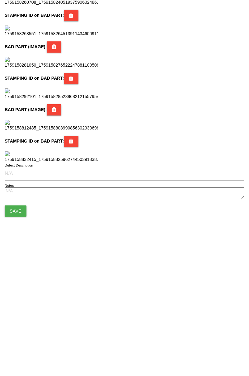
scroll to position [553, 0]
type input "79"
click at [24, 338] on button "Save" at bounding box center [16, 339] width 22 height 11
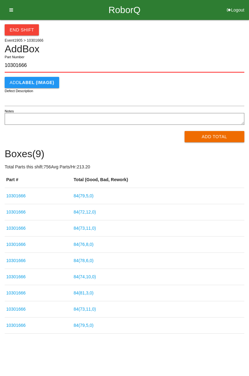
type input "10301666"
click at [220, 135] on button "Add Total" at bounding box center [215, 136] width 60 height 11
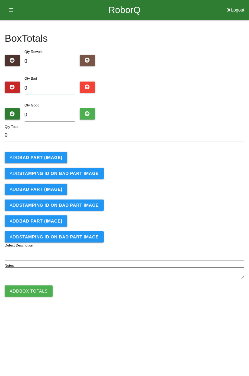
click at [56, 87] on input "0" at bounding box center [50, 88] width 51 height 13
click at [8, 4] on icon at bounding box center [9, 10] width 8 height 20
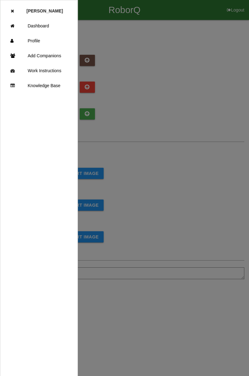
click at [207, 154] on div at bounding box center [124, 225] width 249 height 451
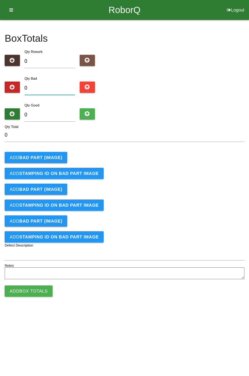
click at [50, 83] on input "0" at bounding box center [50, 88] width 51 height 13
click at [249, 68] on div "Box Totals Translate Weight Weight unit: Rework Weight Bad Weight Good Weight 0…" at bounding box center [124, 150] width 249 height 261
click at [66, 86] on input "0" at bounding box center [50, 88] width 51 height 13
click at [52, 156] on b "BAD PART (IMAGE)" at bounding box center [40, 157] width 43 height 5
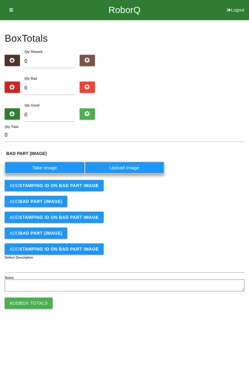
click at [46, 164] on label "Take Image" at bounding box center [45, 168] width 80 height 12
click at [0, 0] on \(IMAGE\) "Take Image" at bounding box center [0, 0] width 0 height 0
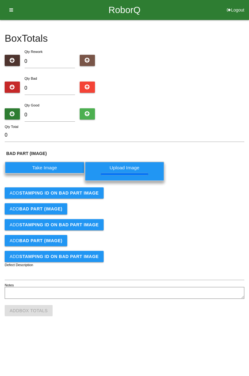
click at [82, 192] on b "STAMPING ID on BAD PART Image" at bounding box center [58, 193] width 79 height 5
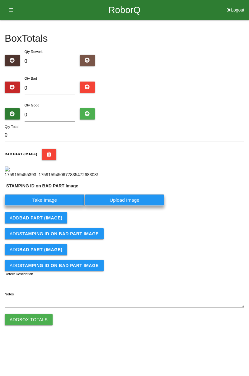
click at [59, 206] on label "Take Image" at bounding box center [45, 200] width 80 height 12
click at [0, 0] on PART "Take Image" at bounding box center [0, 0] width 0 height 0
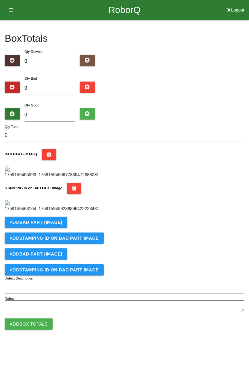
scroll to position [137, 0]
click at [55, 228] on button "Add BAD PART (IMAGE)" at bounding box center [36, 222] width 63 height 11
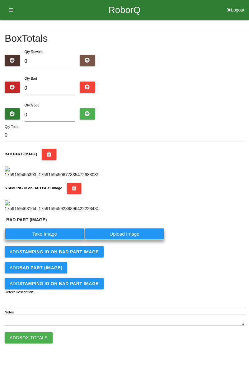
click at [54, 240] on label "Take Image" at bounding box center [45, 234] width 80 height 12
click at [0, 0] on \(IMAGE\) "Take Image" at bounding box center [0, 0] width 0 height 0
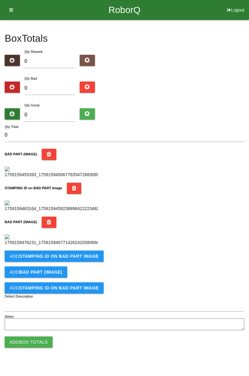
click at [80, 246] on img at bounding box center [51, 240] width 93 height 12
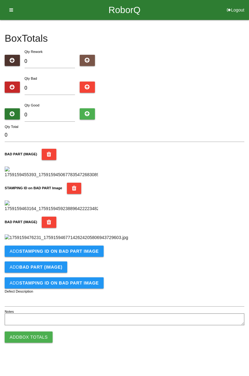
click at [124, 234] on img at bounding box center [67, 237] width 124 height 7
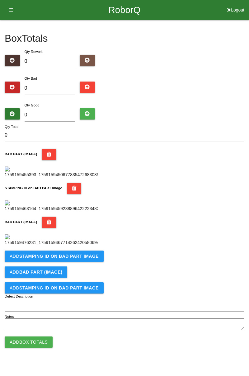
click at [72, 262] on button "Add STAMPING ID on BAD PART Image" at bounding box center [54, 256] width 99 height 11
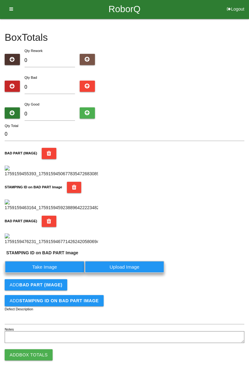
click at [53, 273] on label "Take Image" at bounding box center [45, 267] width 80 height 12
click at [0, 0] on PART "Take Image" at bounding box center [0, 0] width 0 height 0
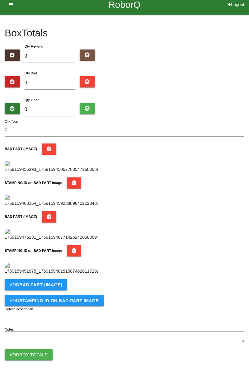
scroll to position [341, 0]
click at [57, 283] on b "BAD PART (IMAGE)" at bounding box center [40, 284] width 43 height 5
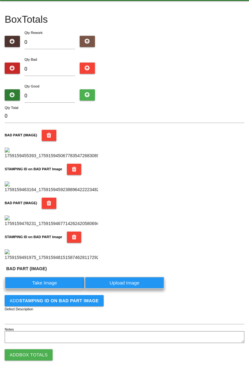
click at [51, 289] on label "Take Image" at bounding box center [45, 283] width 80 height 12
click at [0, 0] on \(IMAGE\) "Take Image" at bounding box center [0, 0] width 0 height 0
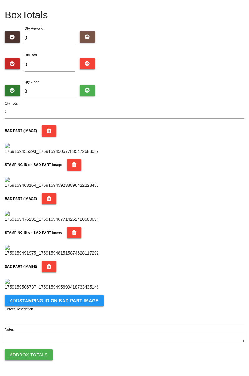
scroll to position [443, 0]
click at [78, 305] on button "Add STAMPING ID on BAD PART Image" at bounding box center [54, 300] width 99 height 11
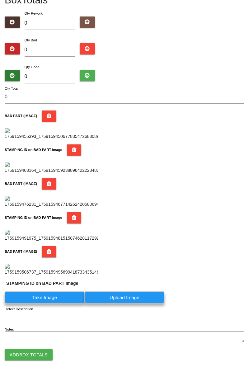
click at [59, 304] on label "Take Image" at bounding box center [45, 297] width 80 height 12
click at [0, 0] on PART "Take Image" at bounding box center [0, 0] width 0 height 0
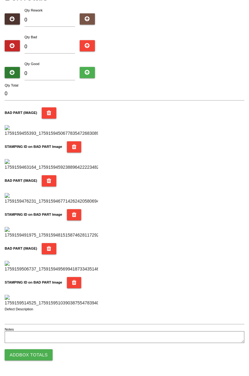
scroll to position [0, 0]
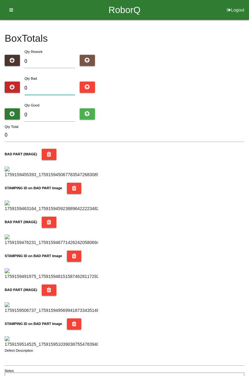
click at [57, 86] on input "0" at bounding box center [50, 88] width 51 height 13
type input "6"
click at [58, 88] on input "6" at bounding box center [50, 88] width 51 height 13
type input "0"
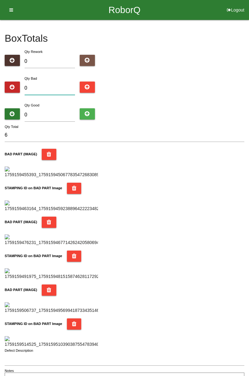
type input "0"
type input "7"
click at [249, 116] on div "Box Totals Translate Weight Weight unit: Rework Weight Bad Weight Good Weight 0…" at bounding box center [124, 203] width 249 height 366
click at [248, 101] on div "Box Totals Translate Weight Weight unit: Rework Weight Bad Weight Good Weight 0…" at bounding box center [124, 203] width 249 height 366
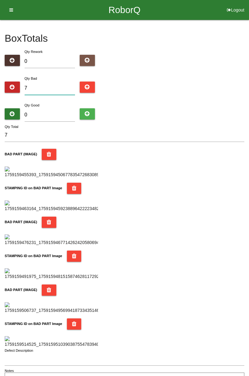
click at [49, 86] on input "7" at bounding box center [50, 88] width 51 height 13
type input "0"
type input "9"
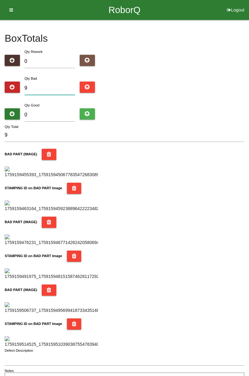
type input "9"
click at [64, 113] on input "0" at bounding box center [50, 114] width 51 height 13
type input "7"
type input "16"
type input "76"
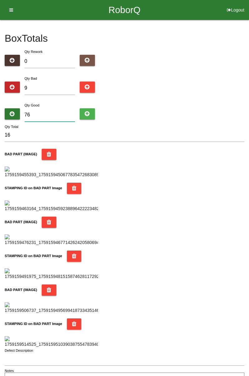
type input "85"
type input "7"
type input "16"
type input "75"
type input "84"
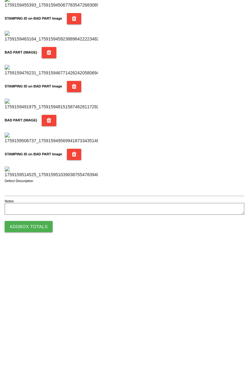
type input "75"
click at [45, 357] on button "Add Box Totals" at bounding box center [29, 354] width 48 height 11
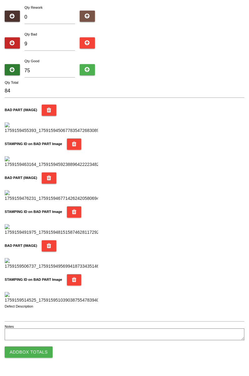
scroll to position [545, 0]
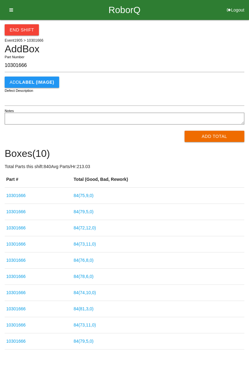
type input "10301666"
click at [220, 137] on button "Add Total" at bounding box center [215, 136] width 60 height 11
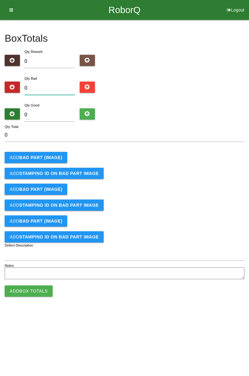
click at [56, 85] on input "0" at bounding box center [50, 88] width 51 height 13
type input "3"
click at [55, 155] on b "BAD PART (IMAGE)" at bounding box center [40, 157] width 43 height 5
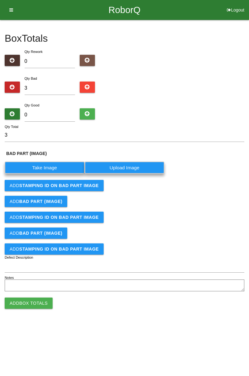
click at [54, 167] on label "Take Image" at bounding box center [45, 168] width 80 height 12
click at [0, 0] on \(IMAGE\) "Take Image" at bounding box center [0, 0] width 0 height 0
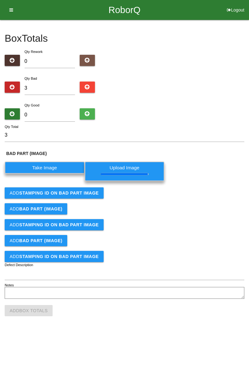
click at [92, 197] on button "Add STAMPING ID on BAD PART Image" at bounding box center [54, 192] width 99 height 11
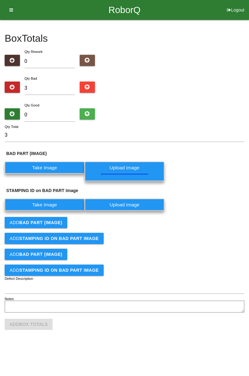
click at [63, 206] on label "Take Image" at bounding box center [45, 205] width 80 height 12
click at [0, 0] on PART "Take Image" at bounding box center [0, 0] width 0 height 0
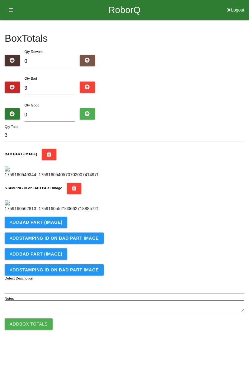
scroll to position [137, 0]
click at [59, 225] on b "BAD PART (IMAGE)" at bounding box center [40, 222] width 43 height 5
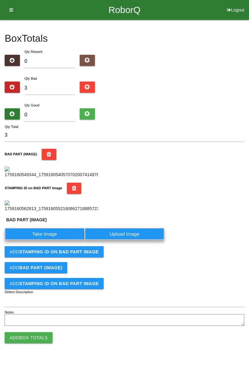
click at [54, 240] on label "Take Image" at bounding box center [45, 234] width 80 height 12
click at [0, 0] on \(IMAGE\) "Take Image" at bounding box center [0, 0] width 0 height 0
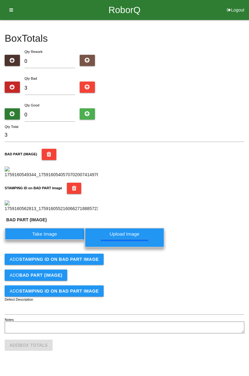
click at [82, 265] on button "Add STAMPING ID on BAD PART Image" at bounding box center [54, 259] width 99 height 11
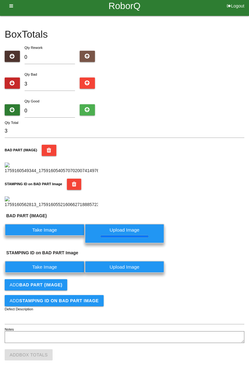
click at [72, 273] on label "Take Image" at bounding box center [45, 267] width 80 height 12
click at [0, 0] on PART "Take Image" at bounding box center [0, 0] width 0 height 0
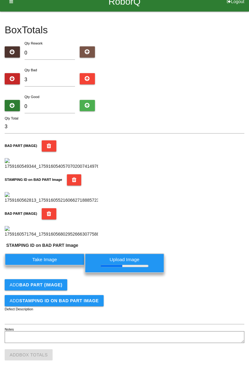
scroll to position [260, 0]
click at [55, 287] on button "Add BAD PART (IMAGE)" at bounding box center [36, 284] width 63 height 11
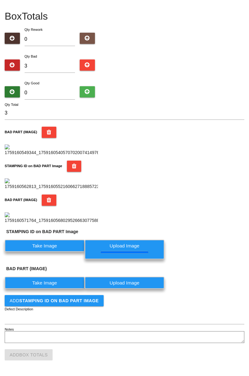
click at [51, 289] on label "Take Image" at bounding box center [45, 283] width 80 height 12
click at [0, 0] on \(IMAGE\) "Take Image" at bounding box center [0, 0] width 0 height 0
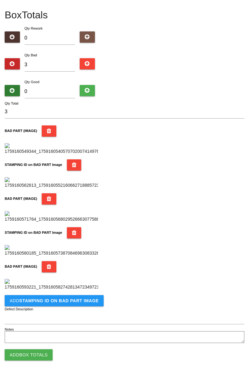
scroll to position [443, 0]
click at [70, 305] on button "Add STAMPING ID on BAD PART Image" at bounding box center [54, 300] width 99 height 11
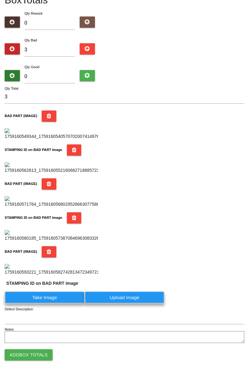
click at [53, 304] on label "Take Image" at bounding box center [45, 297] width 80 height 12
click at [0, 0] on PART "Take Image" at bounding box center [0, 0] width 0 height 0
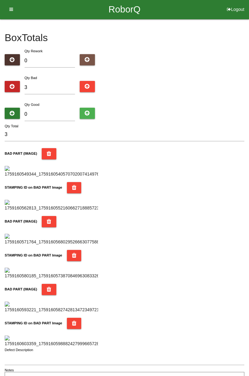
scroll to position [0, 0]
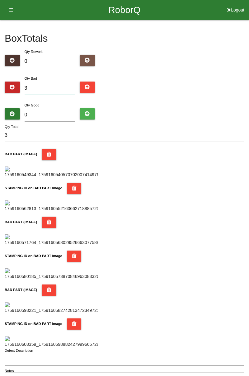
click at [52, 95] on input "3" at bounding box center [50, 88] width 51 height 13
type input "0"
type input "5"
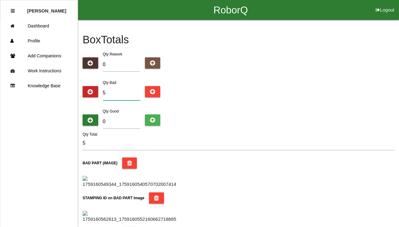
type input "5"
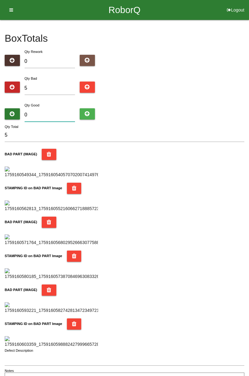
click at [54, 112] on input "0" at bounding box center [50, 114] width 51 height 13
type input "7"
type input "12"
type input "74"
type input "79"
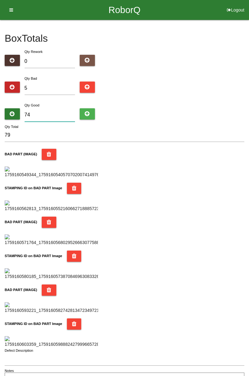
type input "7"
type input "12"
type input "79"
type input "84"
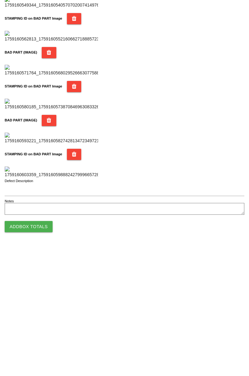
type input "79"
click at [43, 354] on button "Add Box Totals" at bounding box center [29, 354] width 48 height 11
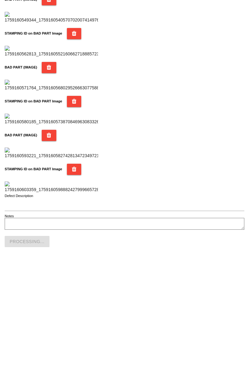
scroll to position [545, 0]
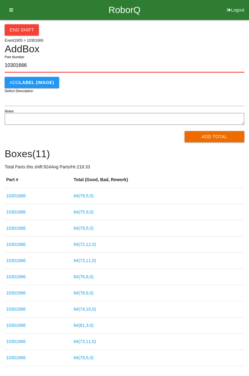
type input "10301666"
click at [222, 138] on button "Add Total" at bounding box center [215, 136] width 60 height 11
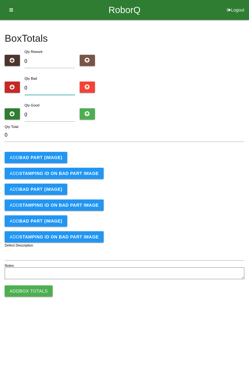
click at [56, 83] on input "0" at bounding box center [50, 88] width 51 height 13
type input "3"
click at [247, 107] on div "Box Totals Translate Weight Weight unit: Rework Weight Bad Weight Good Weight 0…" at bounding box center [124, 150] width 249 height 261
